Goal: Task Accomplishment & Management: Complete application form

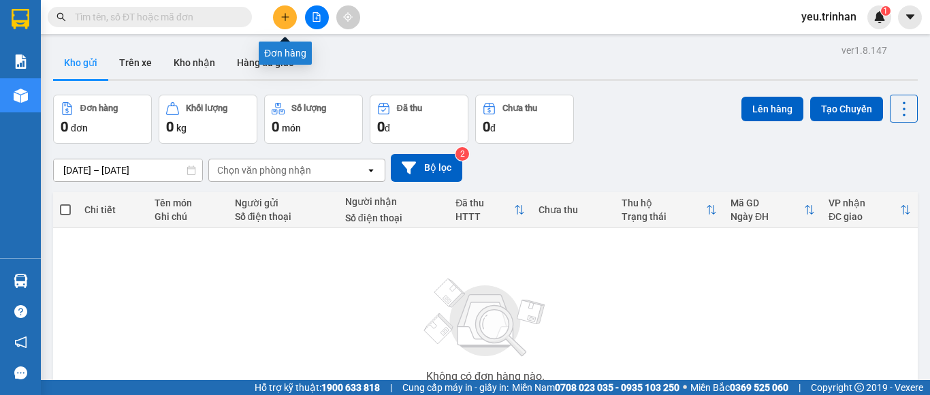
click at [288, 20] on icon "plus" at bounding box center [285, 17] width 10 height 10
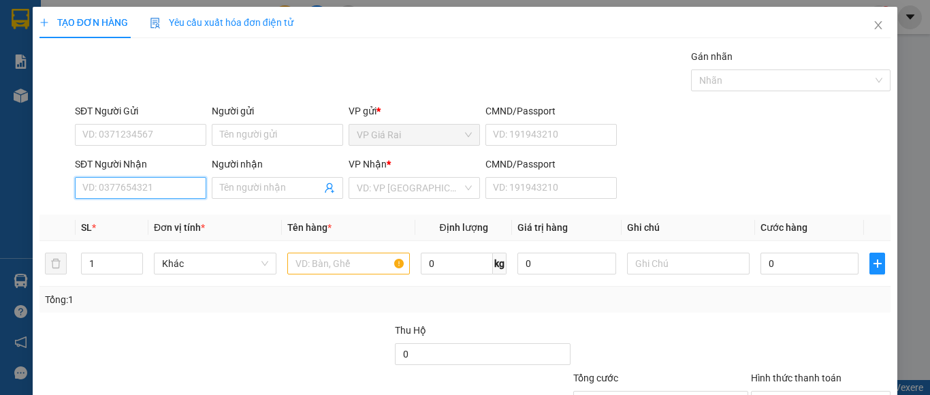
click at [124, 189] on input "SĐT Người Nhận" at bounding box center [140, 188] width 131 height 22
type input "0818995281"
click at [161, 218] on div "0818995281 - thư" at bounding box center [138, 215] width 113 height 15
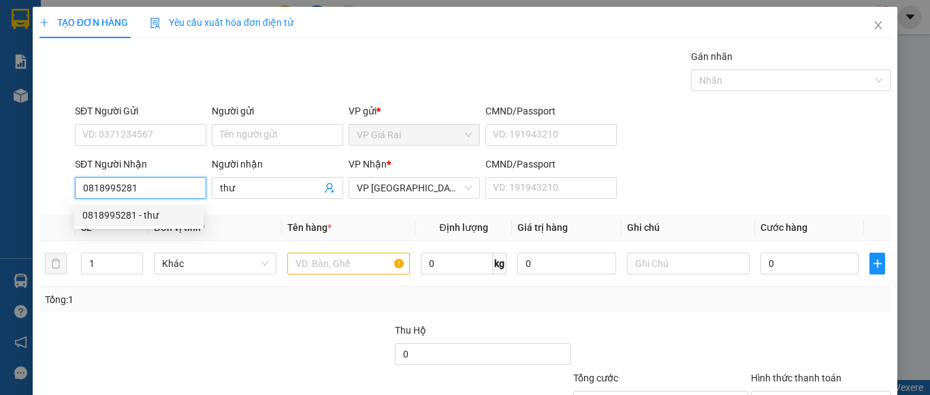
type input "thư"
type input "30.000"
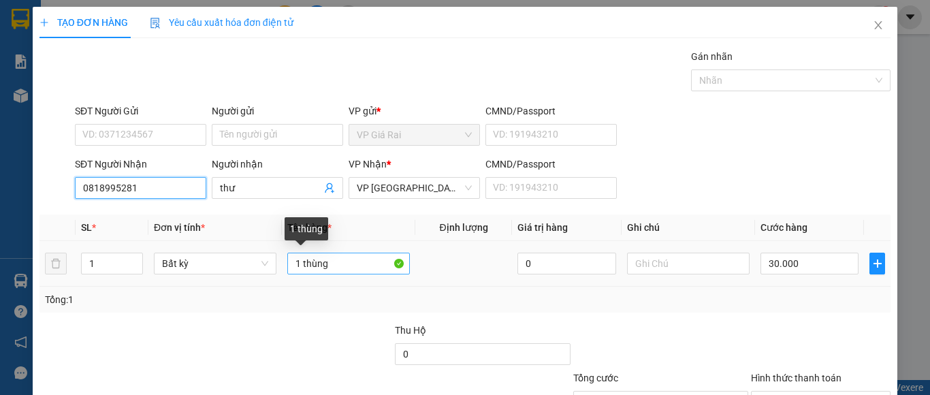
type input "0818995281"
click at [361, 269] on input "1 thùng" at bounding box center [348, 263] width 123 height 22
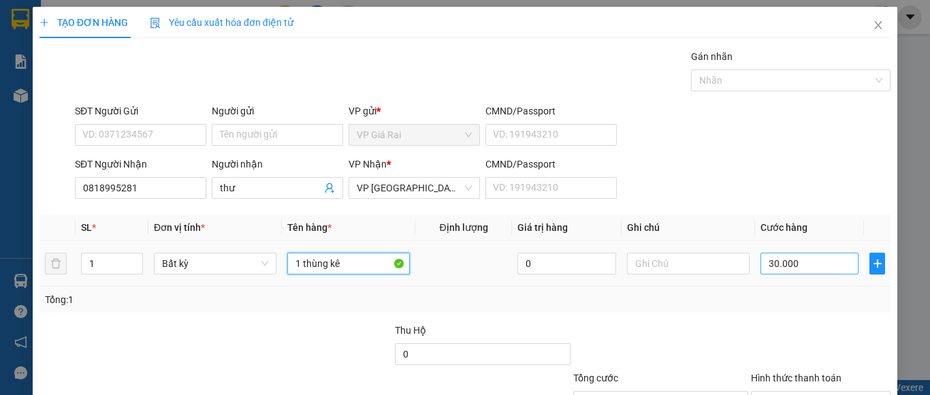
type input "1 thùng kê"
click at [808, 263] on input "30.000" at bounding box center [809, 263] width 98 height 22
type input "5"
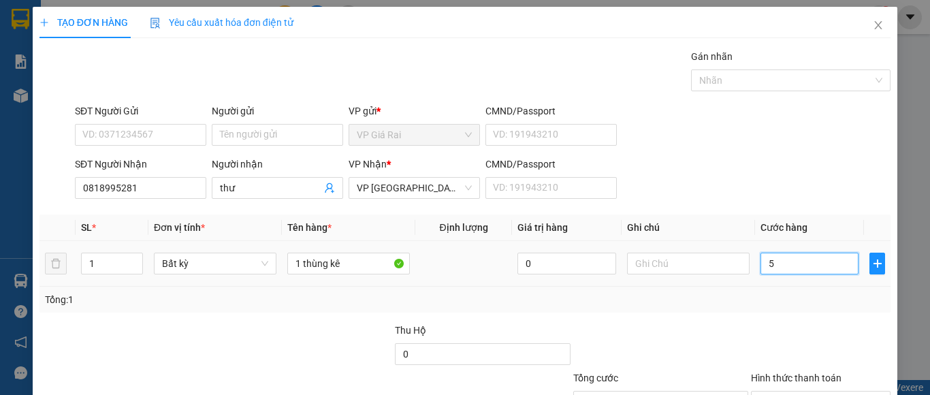
type input "50"
type input "500"
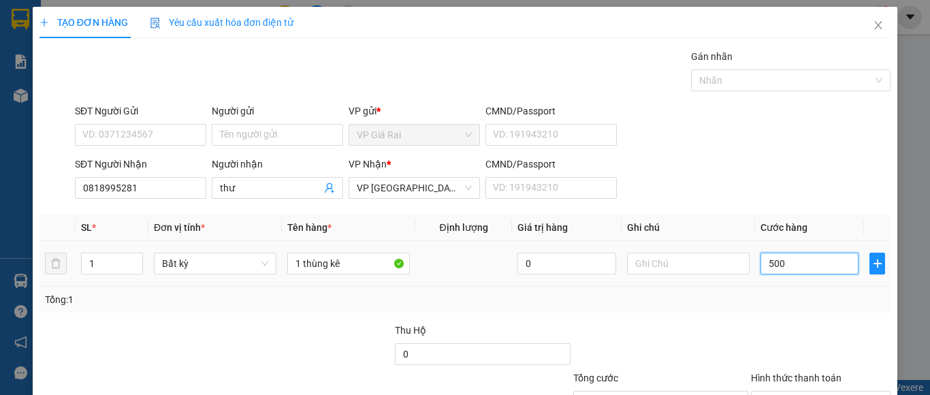
type input "5.000"
type input "50.000"
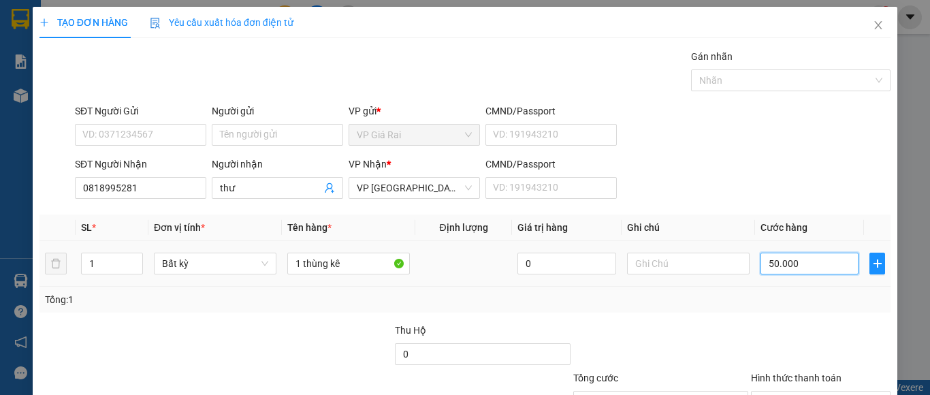
scroll to position [109, 0]
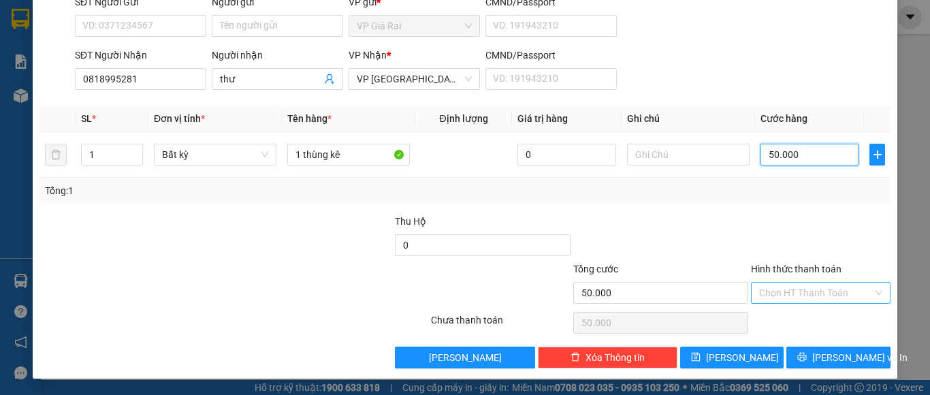
type input "50.000"
click at [794, 300] on input "Hình thức thanh toán" at bounding box center [816, 292] width 114 height 20
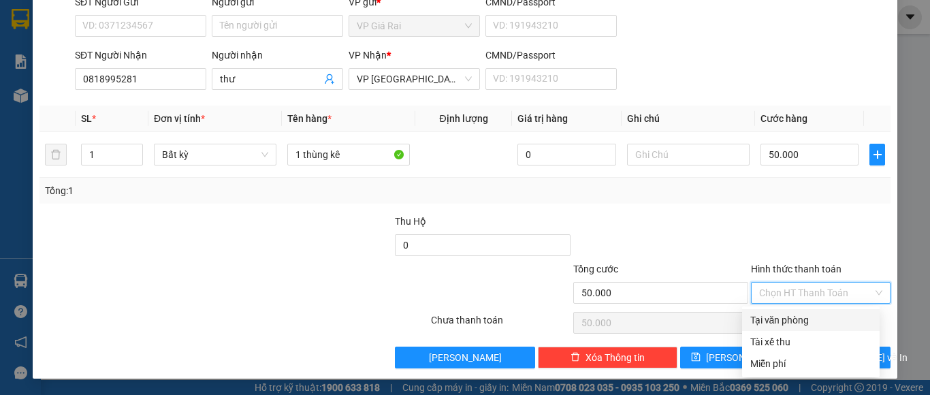
click at [816, 313] on div "Tại văn phòng" at bounding box center [810, 319] width 121 height 15
type input "0"
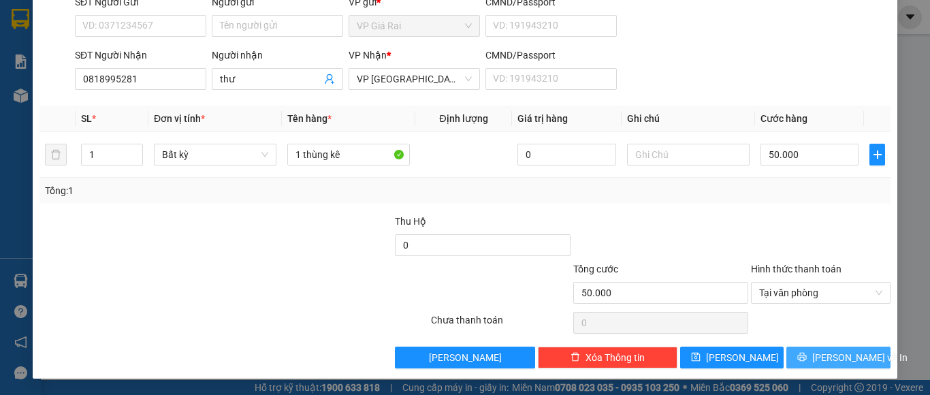
click at [826, 356] on span "[PERSON_NAME] và In" at bounding box center [859, 357] width 95 height 15
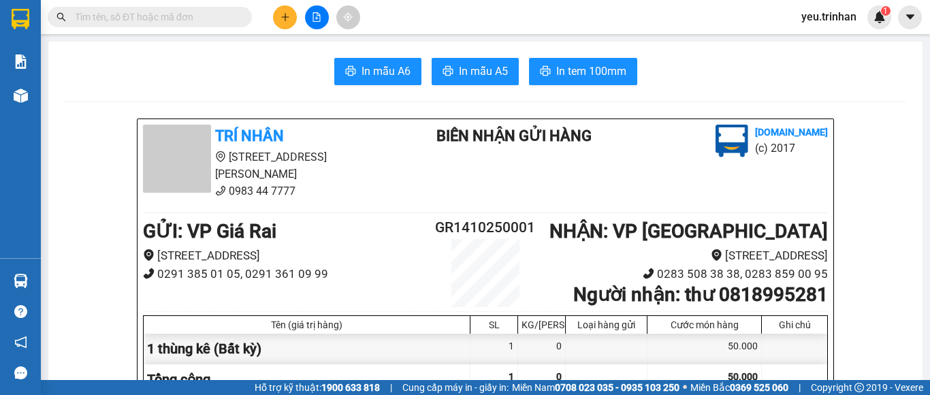
click at [473, 65] on span "In mẫu A5" at bounding box center [483, 71] width 49 height 17
click at [292, 18] on button at bounding box center [285, 17] width 24 height 24
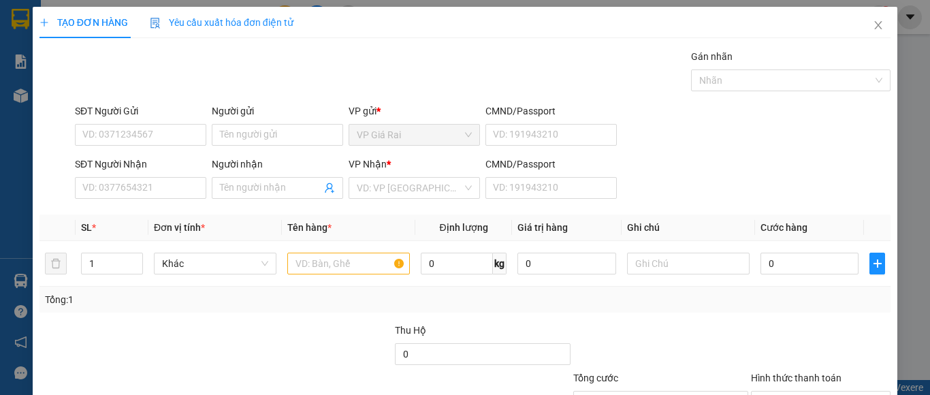
click at [152, 174] on div "SĐT Người Nhận" at bounding box center [140, 167] width 131 height 20
click at [150, 182] on input "SĐT Người Nhận" at bounding box center [140, 188] width 131 height 22
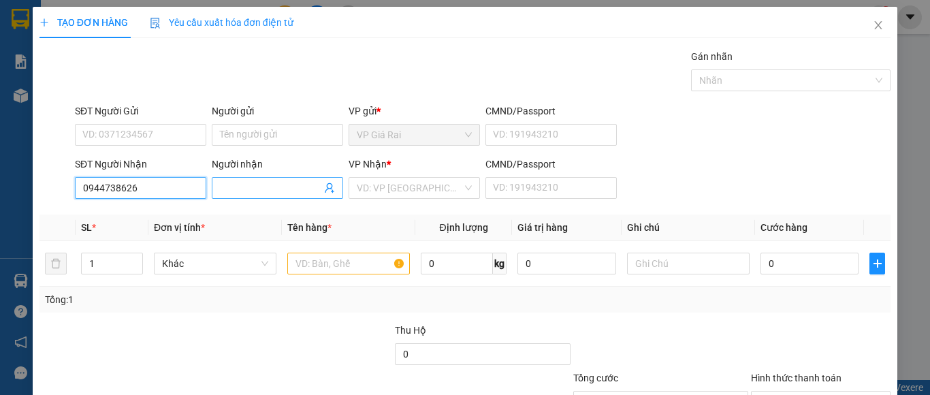
type input "0944738626"
click at [243, 188] on input "Người nhận" at bounding box center [270, 187] width 101 height 15
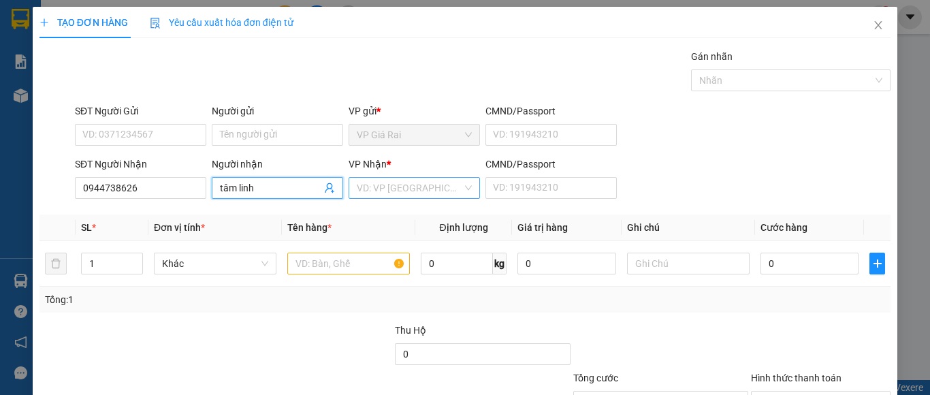
type input "tâm linh"
click at [423, 186] on input "search" at bounding box center [409, 188] width 105 height 20
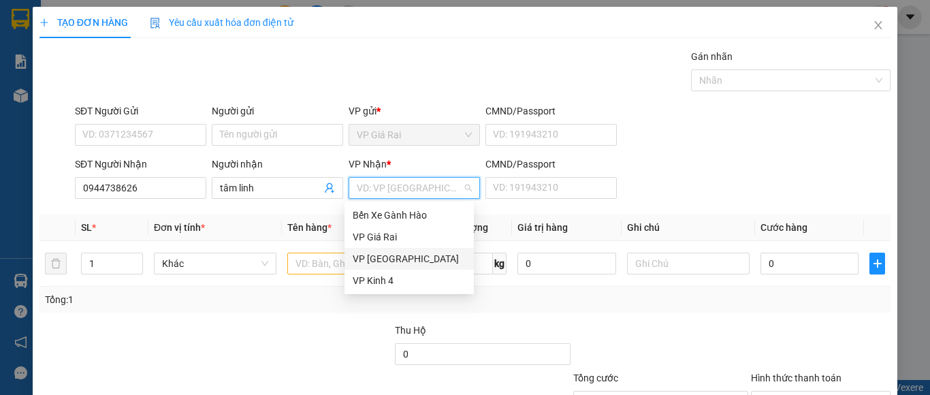
click at [396, 253] on div "VP [GEOGRAPHIC_DATA]" at bounding box center [409, 258] width 113 height 15
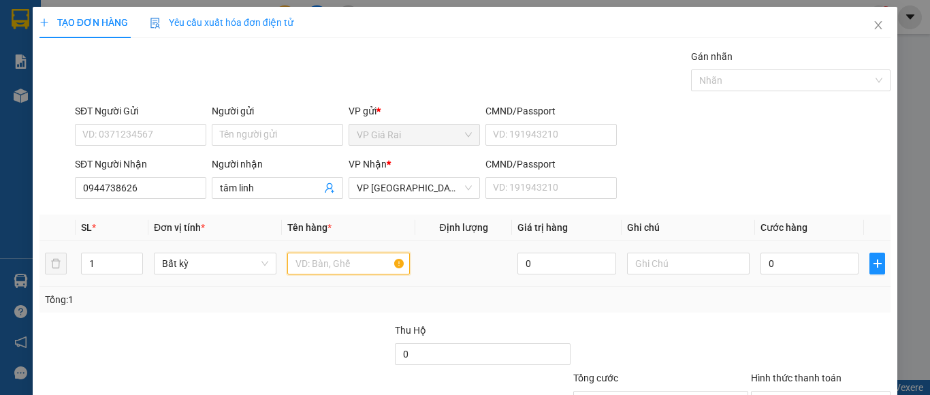
click at [331, 262] on input "text" at bounding box center [348, 263] width 123 height 22
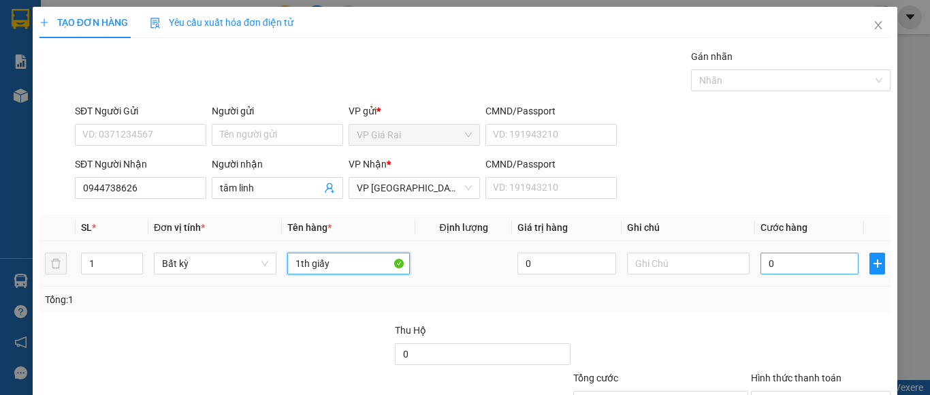
type input "1th giấy"
click at [786, 260] on input "0" at bounding box center [809, 263] width 98 height 22
type input "4"
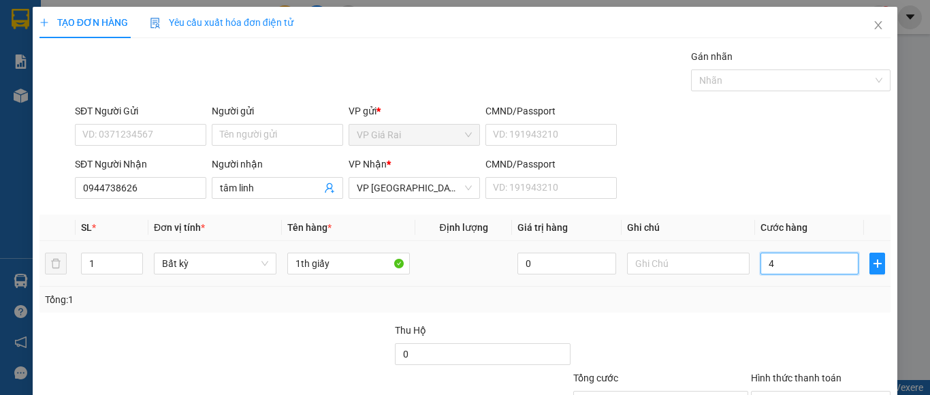
type input "40"
type input "4"
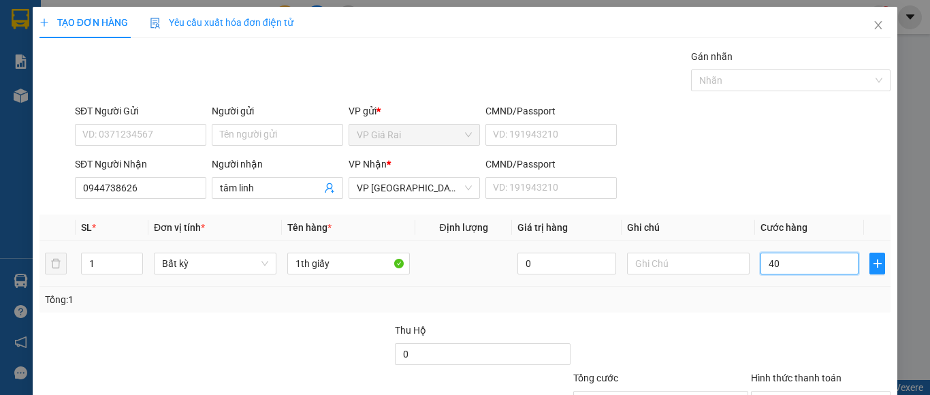
type input "4"
type input "0"
type input "04"
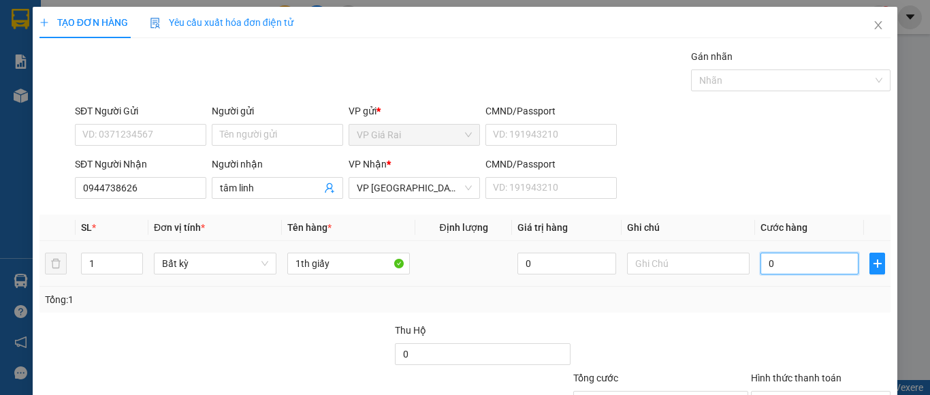
type input "4"
type input "040"
type input "40"
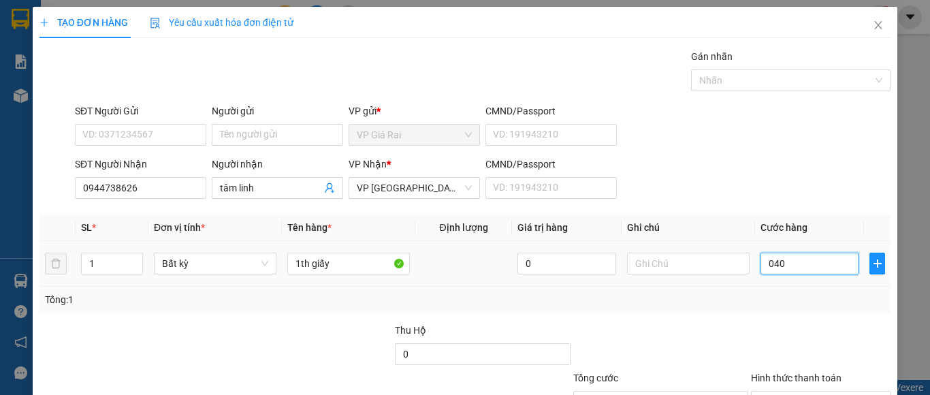
type input "0.400"
type input "400"
type input "04.000"
type input "4.000"
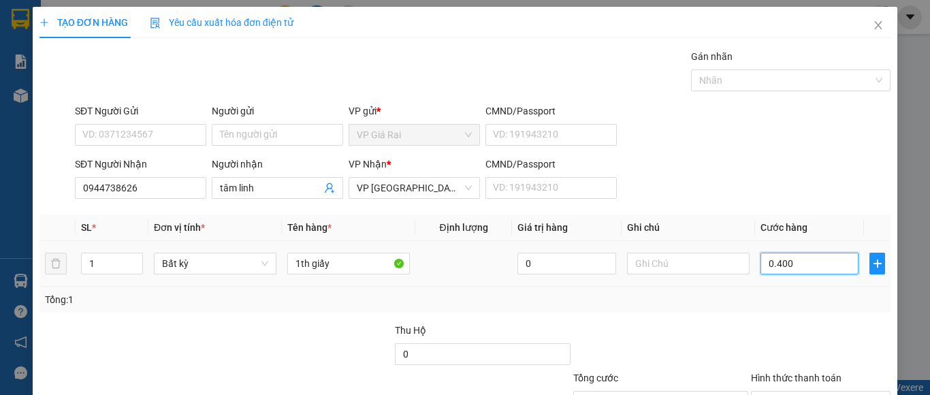
type input "4.000"
type input "040.000"
type input "40.000"
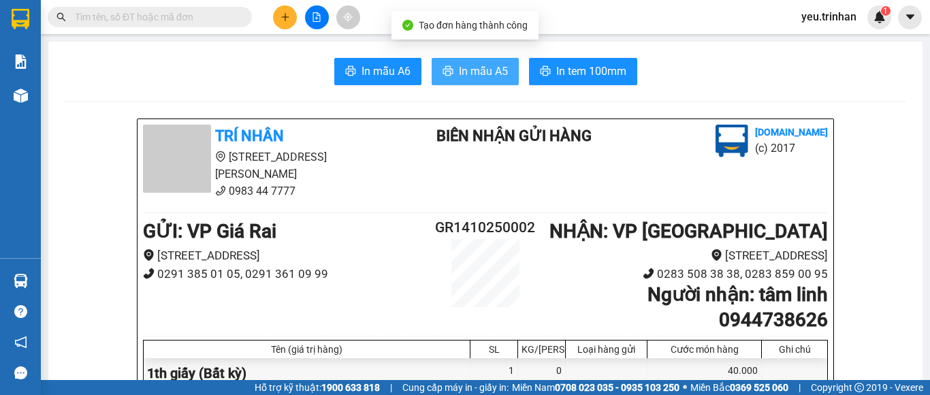
click at [489, 60] on button "In mẫu A5" at bounding box center [474, 71] width 87 height 27
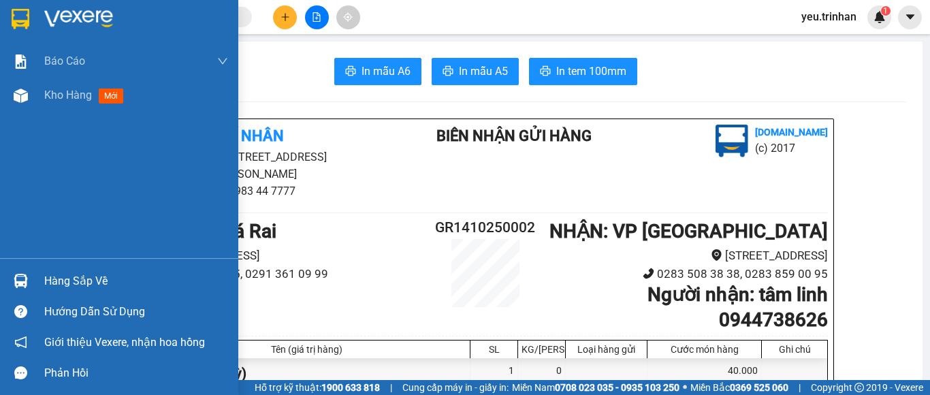
click at [17, 10] on img at bounding box center [21, 19] width 18 height 20
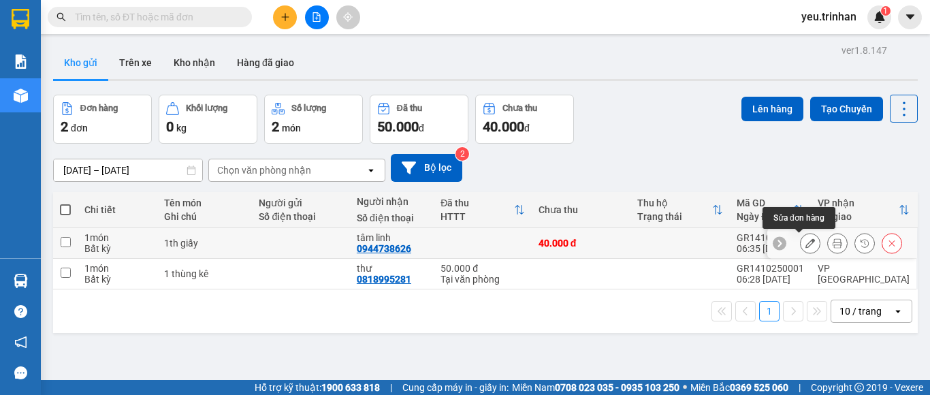
click at [806, 244] on button at bounding box center [809, 243] width 19 height 24
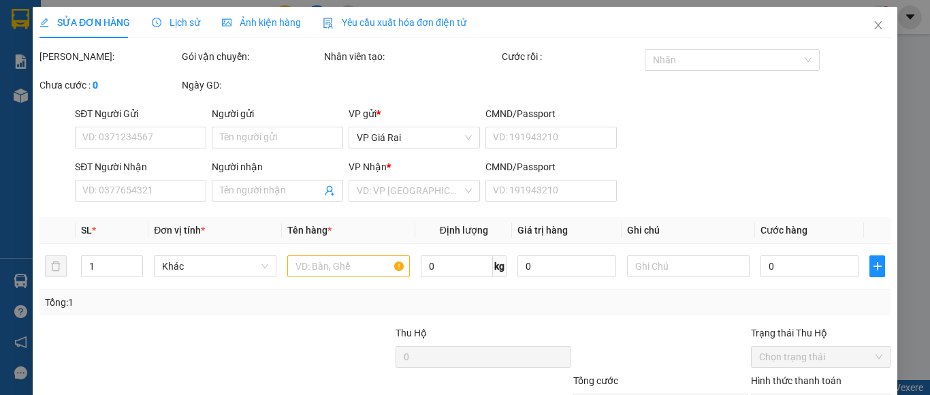
type input "0944738626"
type input "tâm linh"
type input "40.000"
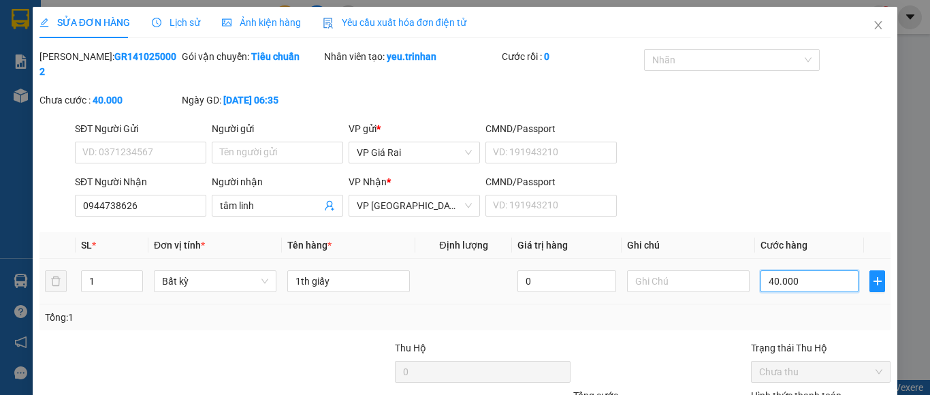
click at [792, 270] on input "40.000" at bounding box center [809, 281] width 98 height 22
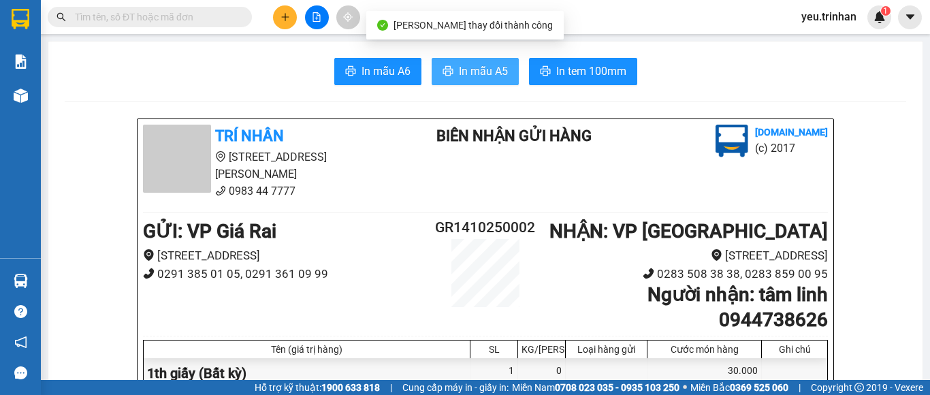
click at [491, 76] on span "In mẫu A5" at bounding box center [483, 71] width 49 height 17
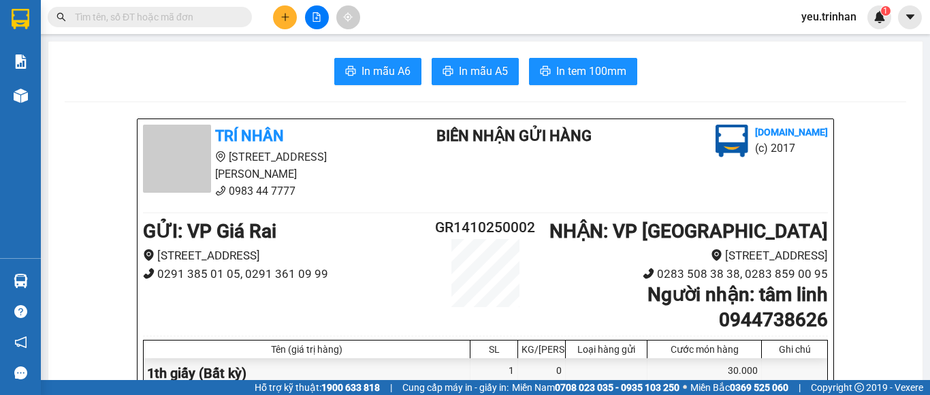
drag, startPoint x: 679, startPoint y: 120, endPoint x: 634, endPoint y: 66, distance: 70.5
click at [282, 20] on icon "plus" at bounding box center [285, 17] width 10 height 10
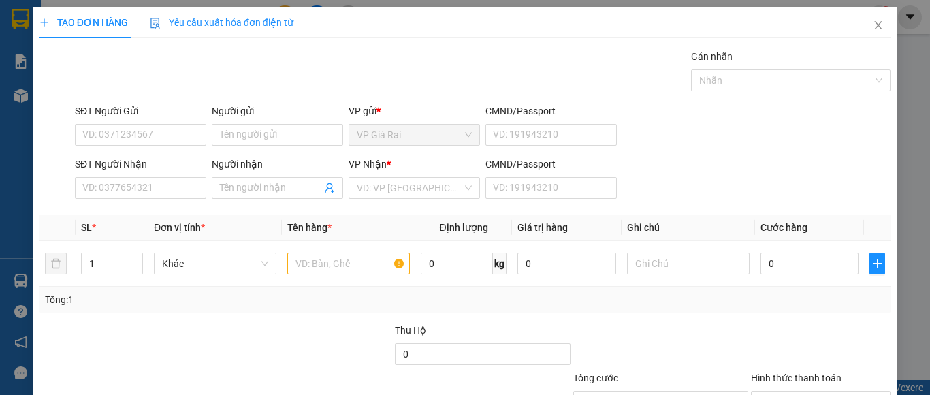
click at [130, 176] on div "SĐT Người Nhận" at bounding box center [140, 167] width 131 height 20
click at [130, 184] on input "SĐT Người Nhận" at bounding box center [140, 188] width 131 height 22
type input "0849494917"
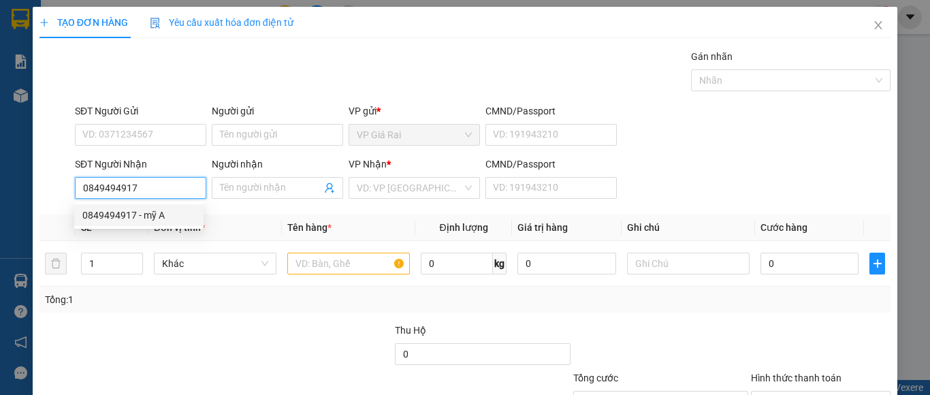
click at [139, 222] on div "0849494917 - mỹ A" at bounding box center [138, 215] width 113 height 15
type input "mỹ A"
type input "40.000"
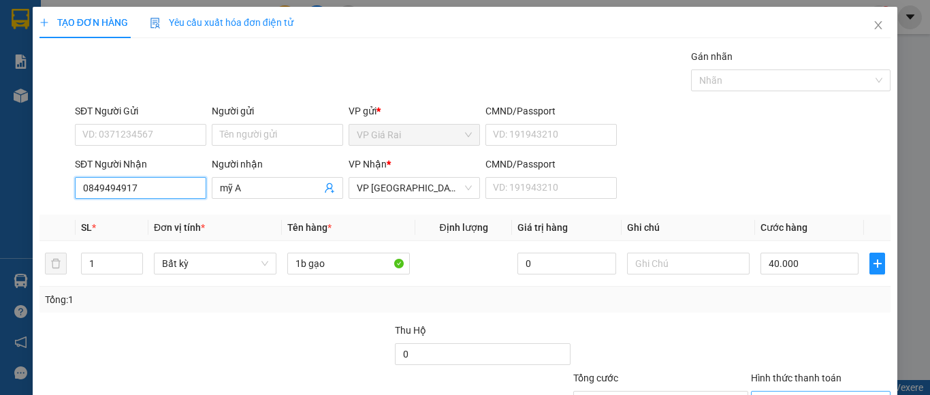
type input "0849494917"
click at [815, 391] on input "Hình thức thanh toán" at bounding box center [816, 401] width 114 height 20
type input "0"
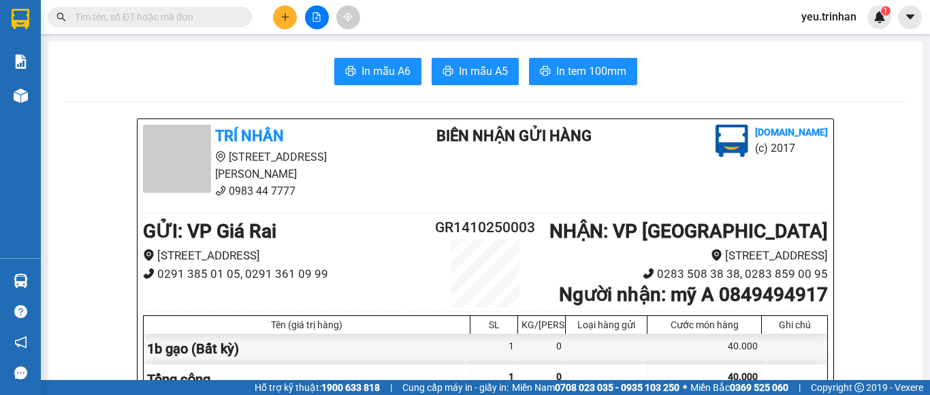
click at [473, 68] on span "In mẫu A5" at bounding box center [483, 71] width 49 height 17
